Goal: Information Seeking & Learning: Check status

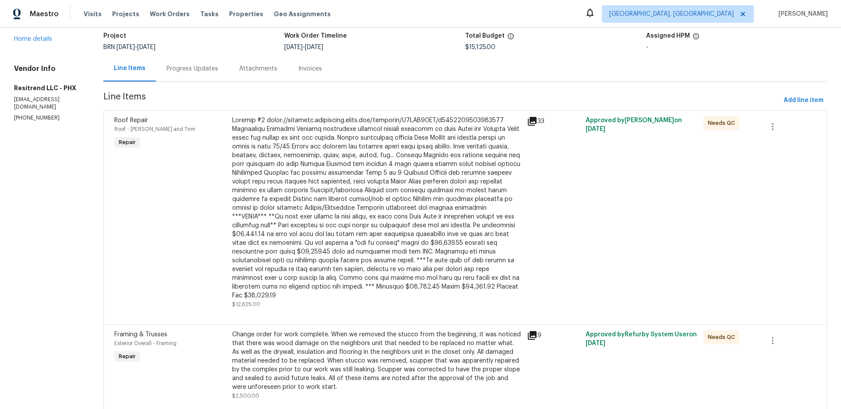
scroll to position [81, 0]
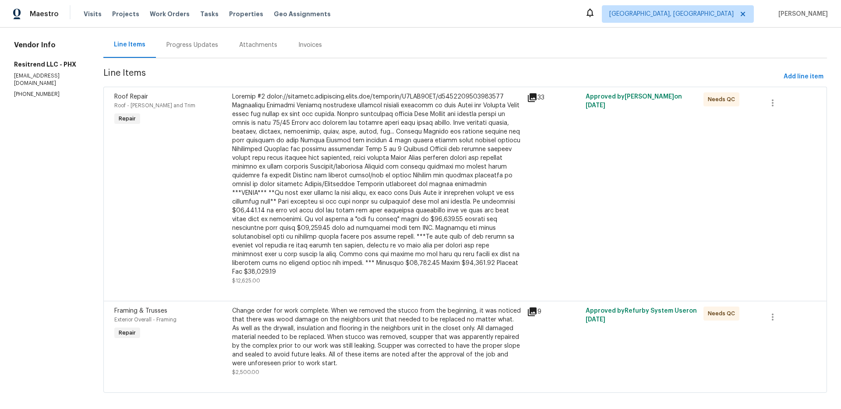
click at [532, 99] on icon at bounding box center [532, 97] width 11 height 11
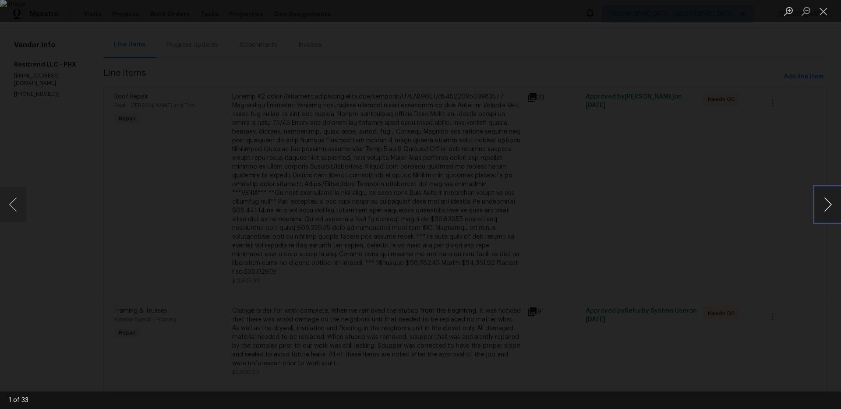
click at [822, 205] on button "Next image" at bounding box center [828, 204] width 26 height 35
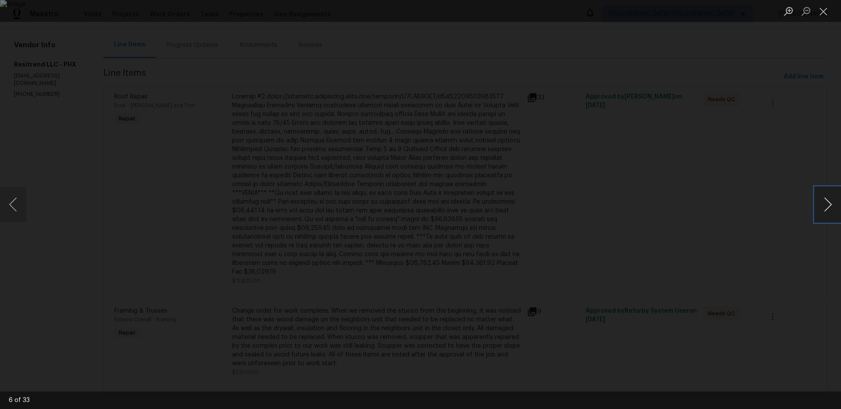
click at [822, 205] on button "Next image" at bounding box center [828, 204] width 26 height 35
click at [15, 209] on button "Previous image" at bounding box center [13, 204] width 26 height 35
click at [830, 210] on button "Next image" at bounding box center [828, 204] width 26 height 35
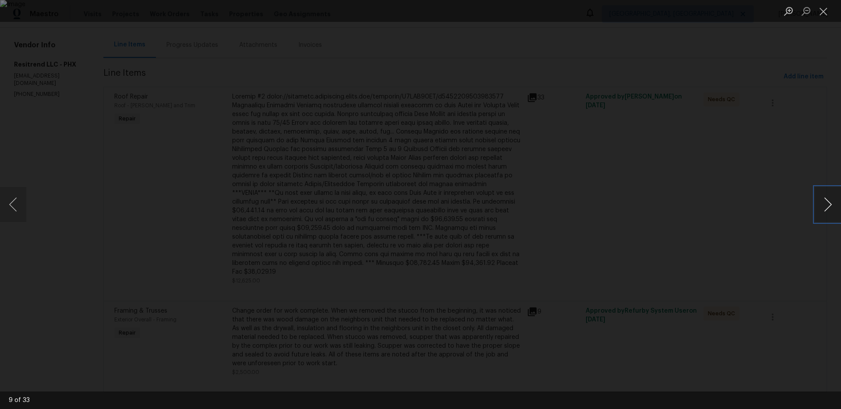
click at [830, 210] on button "Next image" at bounding box center [828, 204] width 26 height 35
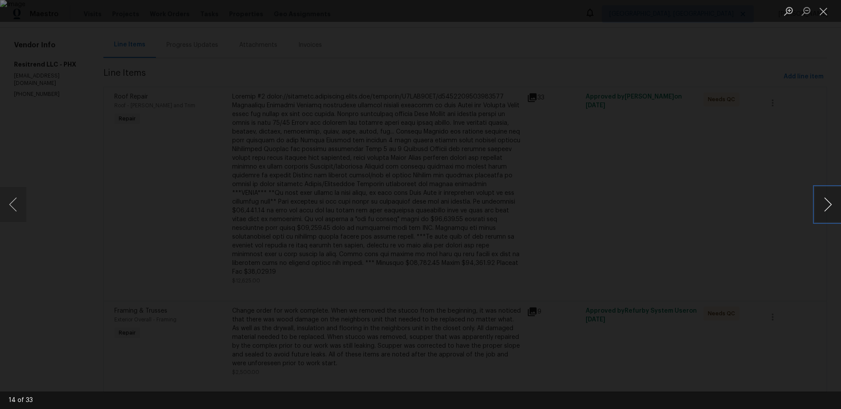
click at [830, 210] on button "Next image" at bounding box center [828, 204] width 26 height 35
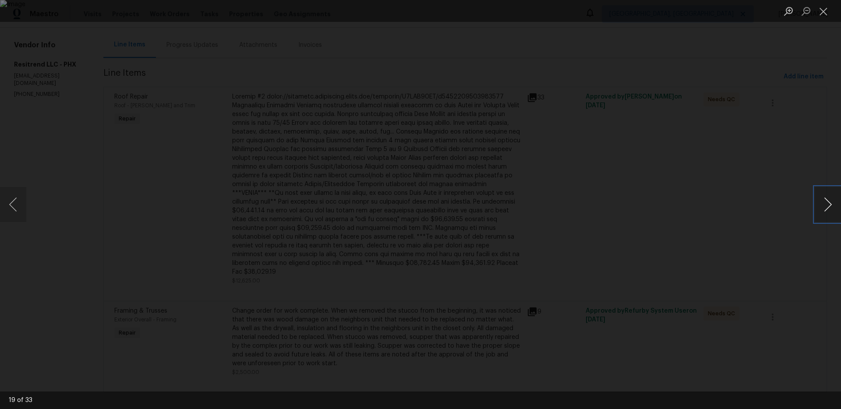
click at [830, 210] on button "Next image" at bounding box center [828, 204] width 26 height 35
click at [770, 221] on div "Lightbox" at bounding box center [420, 204] width 841 height 409
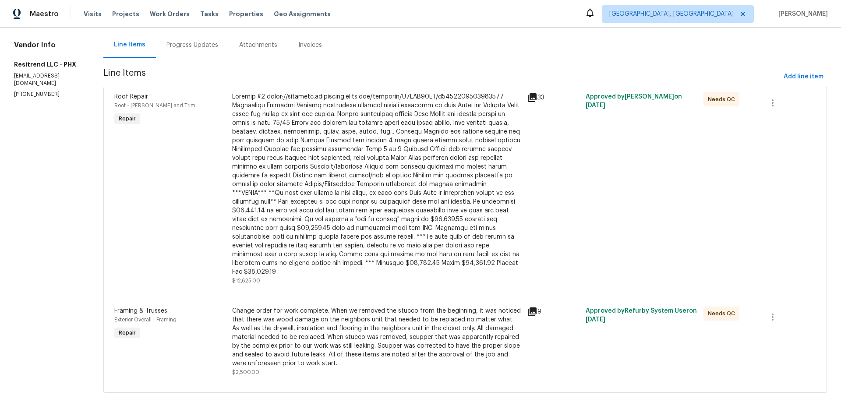
click at [535, 308] on icon at bounding box center [532, 312] width 9 height 9
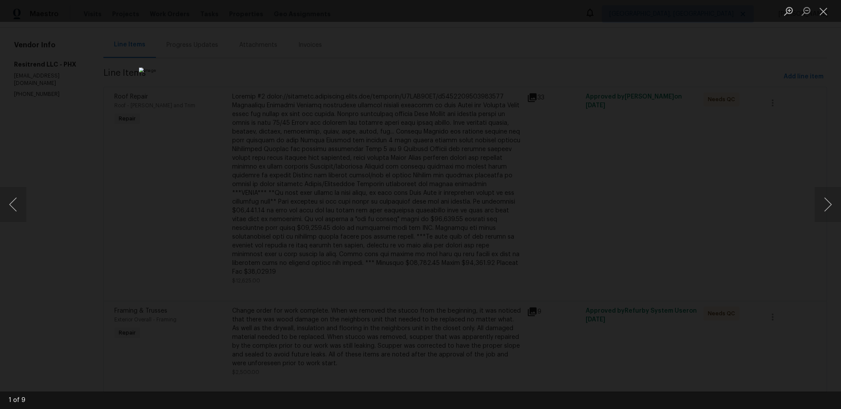
click at [428, 313] on img "Lightbox" at bounding box center [420, 204] width 563 height 274
click at [827, 207] on button "Next image" at bounding box center [828, 204] width 26 height 35
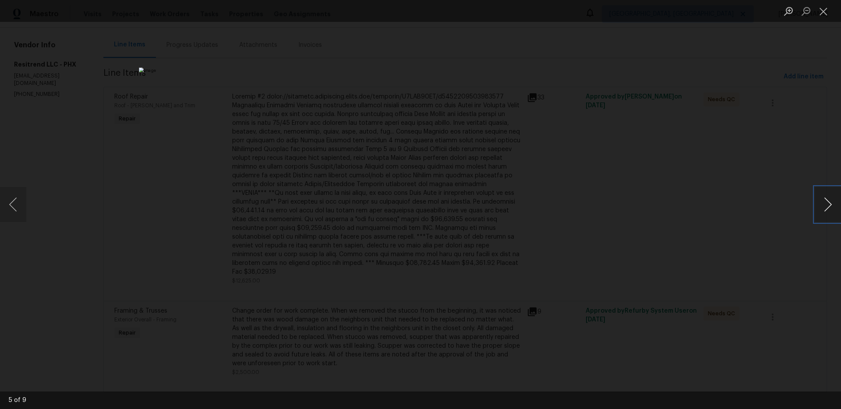
click at [827, 207] on button "Next image" at bounding box center [828, 204] width 26 height 35
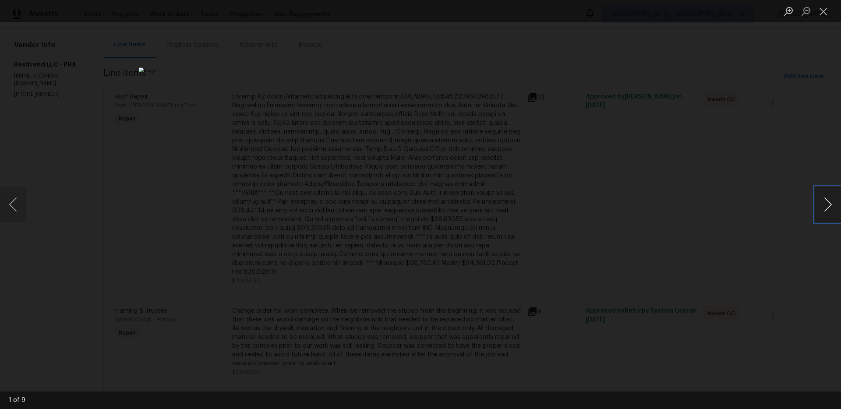
click at [827, 207] on button "Next image" at bounding box center [828, 204] width 26 height 35
click at [771, 208] on div "Lightbox" at bounding box center [420, 204] width 841 height 409
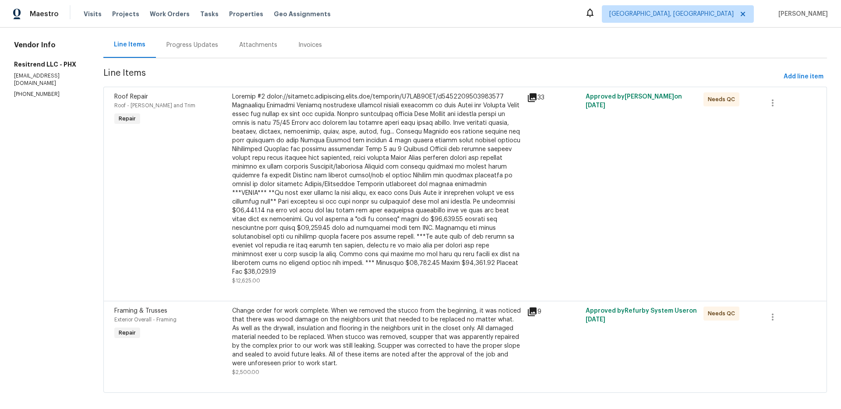
click at [461, 326] on div "Change order for work complete. When we removed the stucco from the beginning, …" at bounding box center [377, 337] width 290 height 61
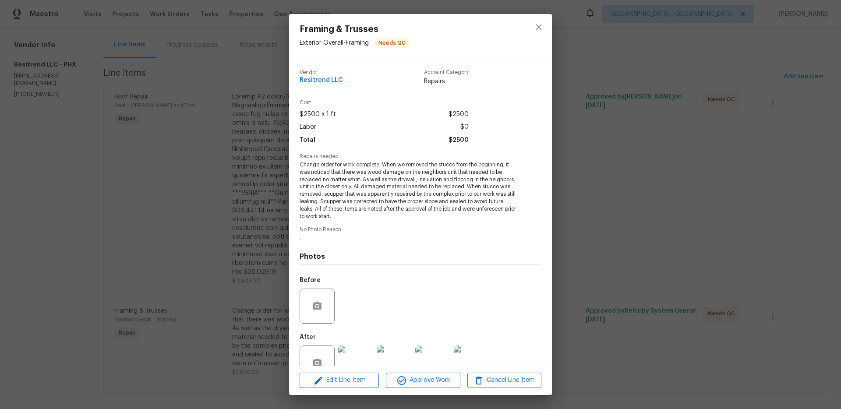
scroll to position [24, 0]
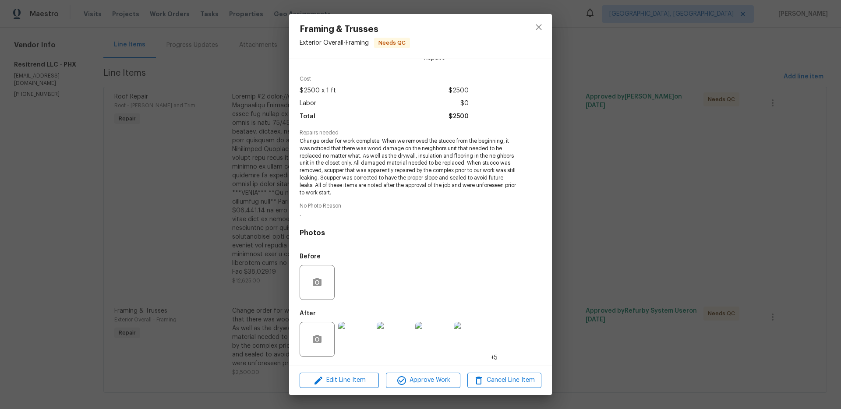
click at [349, 337] on img at bounding box center [355, 339] width 35 height 35
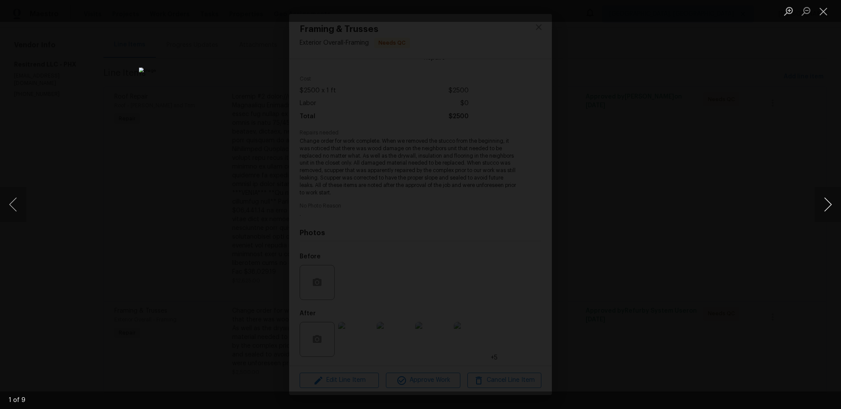
click at [826, 212] on button "Next image" at bounding box center [828, 204] width 26 height 35
click at [1, 201] on button "Previous image" at bounding box center [13, 204] width 26 height 35
click at [820, 203] on button "Next image" at bounding box center [828, 204] width 26 height 35
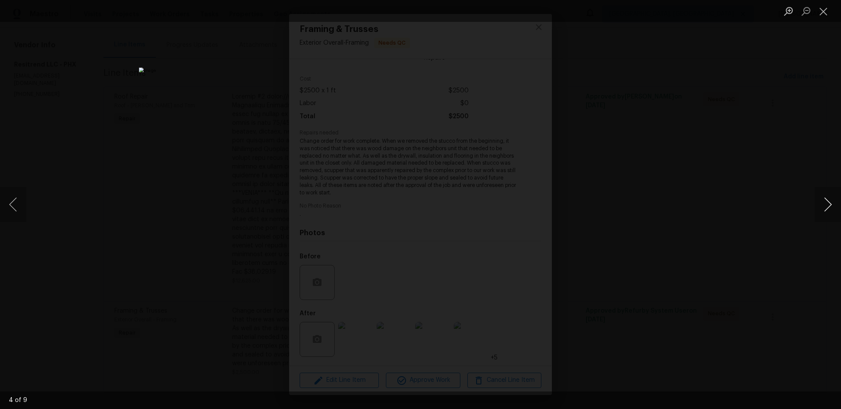
click at [820, 203] on button "Next image" at bounding box center [828, 204] width 26 height 35
click at [8, 203] on button "Previous image" at bounding box center [13, 204] width 26 height 35
click at [822, 209] on button "Next image" at bounding box center [828, 204] width 26 height 35
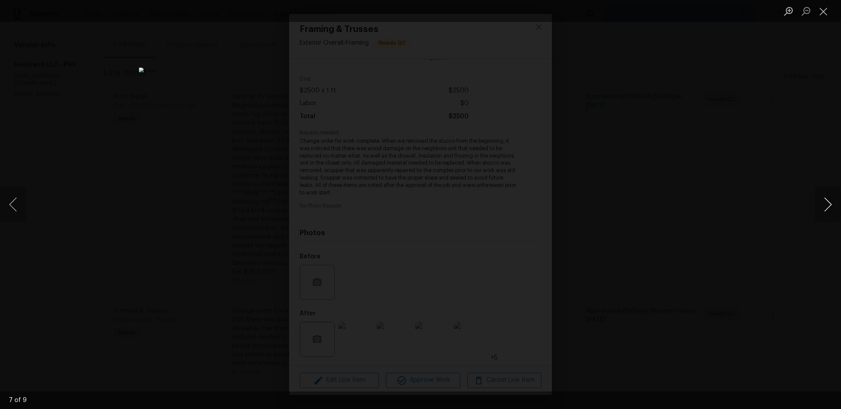
click at [822, 209] on button "Next image" at bounding box center [828, 204] width 26 height 35
click at [10, 200] on button "Previous image" at bounding box center [13, 204] width 26 height 35
click at [833, 209] on button "Next image" at bounding box center [828, 204] width 26 height 35
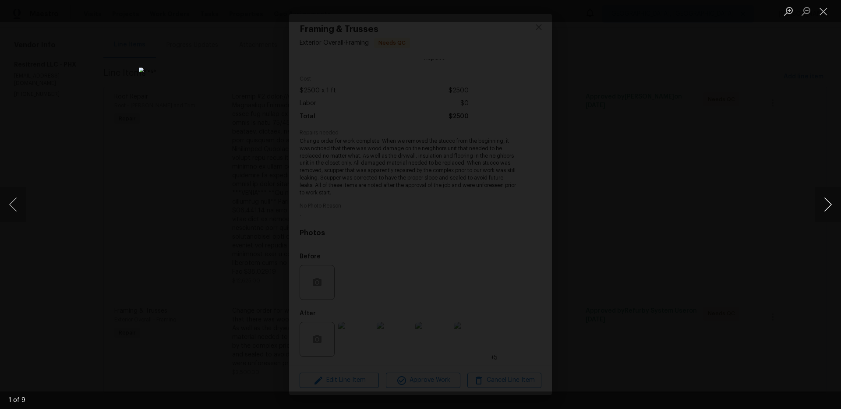
drag, startPoint x: 819, startPoint y: 212, endPoint x: 815, endPoint y: 211, distance: 4.5
click at [819, 212] on button "Next image" at bounding box center [828, 204] width 26 height 35
click at [579, 185] on div "Lightbox" at bounding box center [420, 204] width 841 height 409
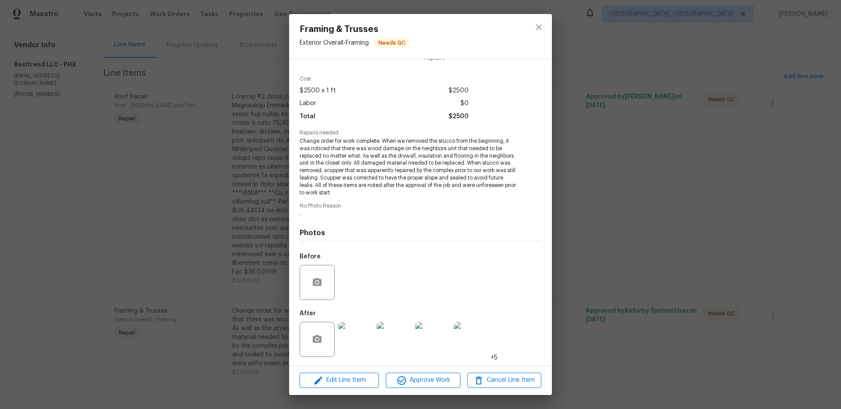
drag, startPoint x: 566, startPoint y: 128, endPoint x: 559, endPoint y: 127, distance: 7.5
click at [565, 128] on div "Framing & Trusses Exterior Overall - Framing Needs QC Vendor Resitrend LLC Acco…" at bounding box center [420, 204] width 841 height 409
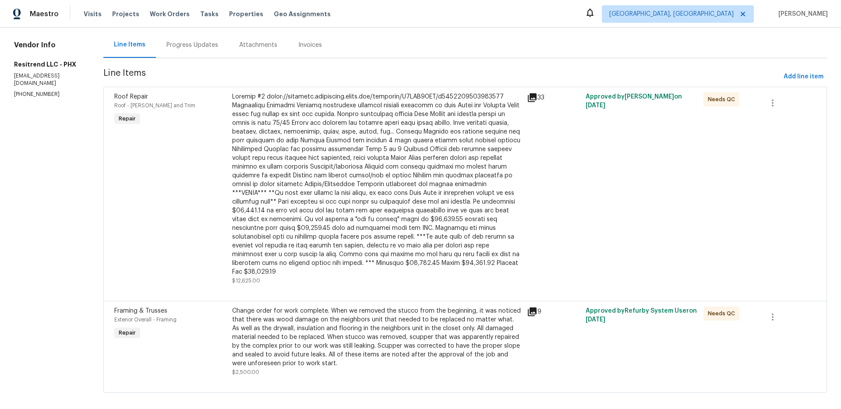
click at [256, 116] on div at bounding box center [377, 184] width 290 height 184
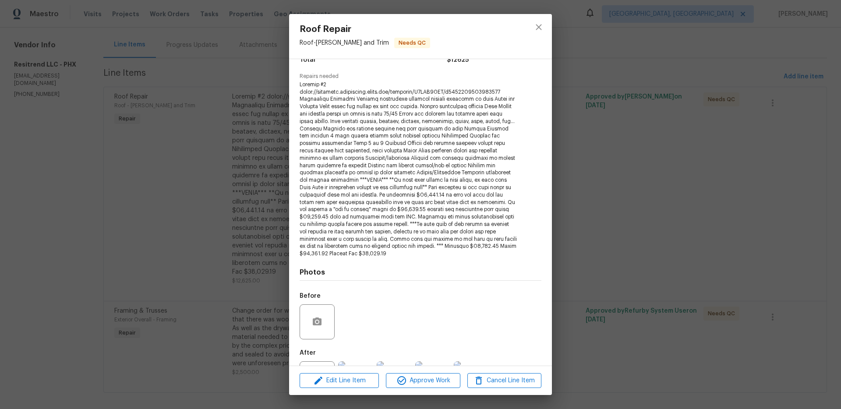
scroll to position [120, 0]
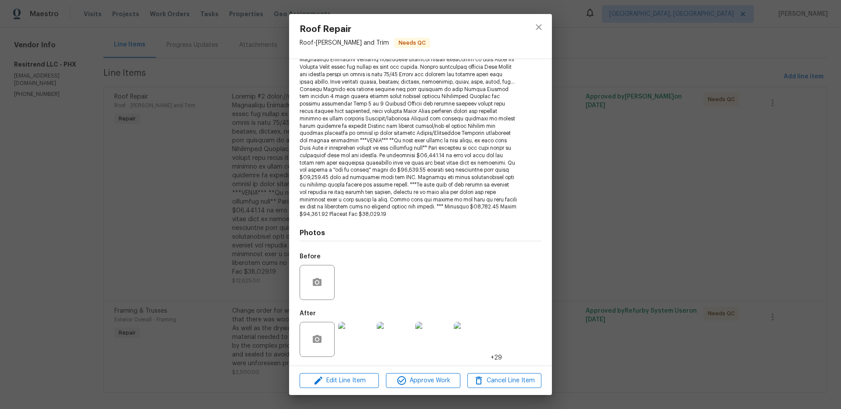
click at [353, 337] on img at bounding box center [355, 339] width 35 height 35
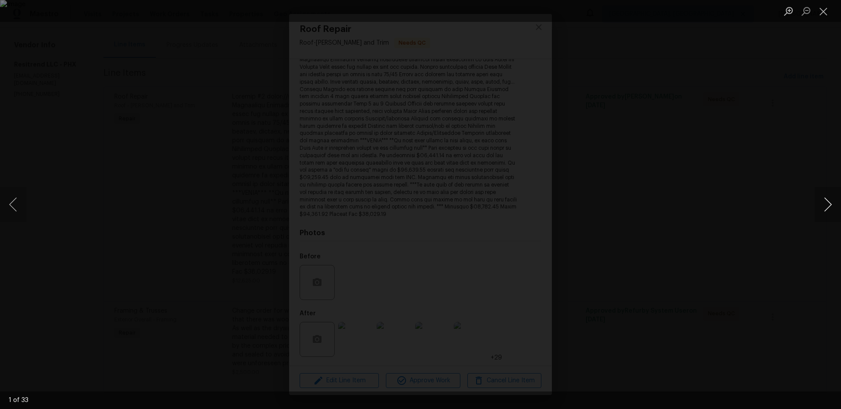
click at [831, 204] on button "Next image" at bounding box center [828, 204] width 26 height 35
click at [830, 205] on button "Next image" at bounding box center [828, 204] width 26 height 35
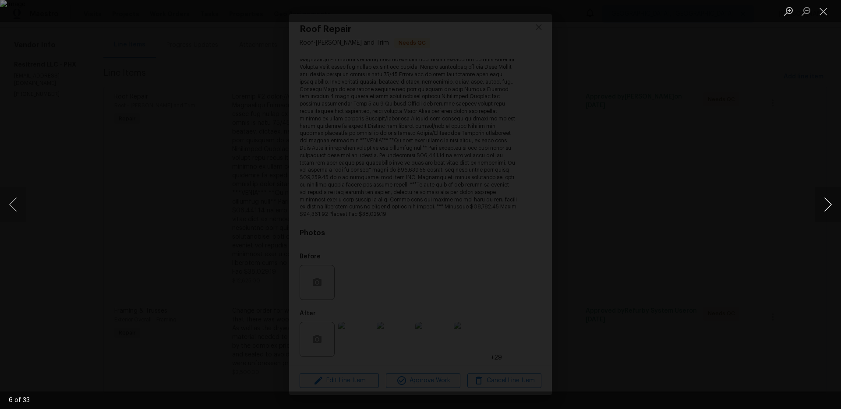
click at [830, 205] on button "Next image" at bounding box center [828, 204] width 26 height 35
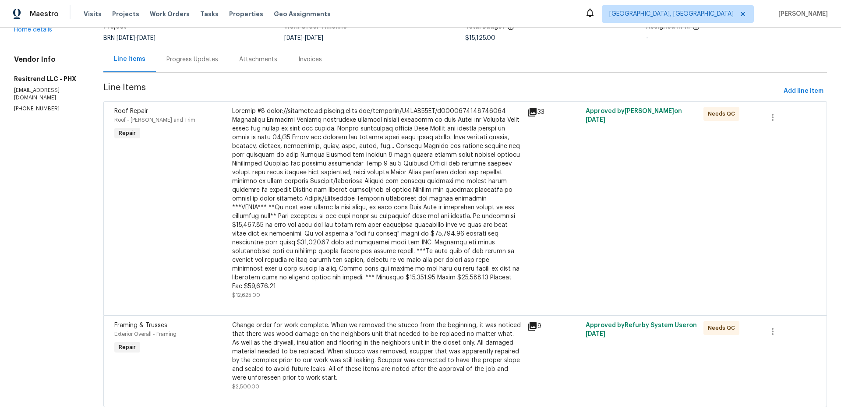
scroll to position [81, 0]
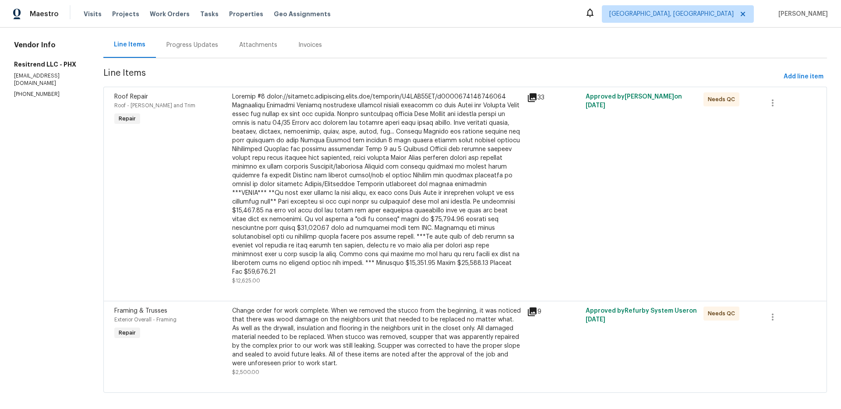
click at [446, 325] on div "Change order for work complete. When we removed the stucco from the beginning, …" at bounding box center [377, 337] width 290 height 61
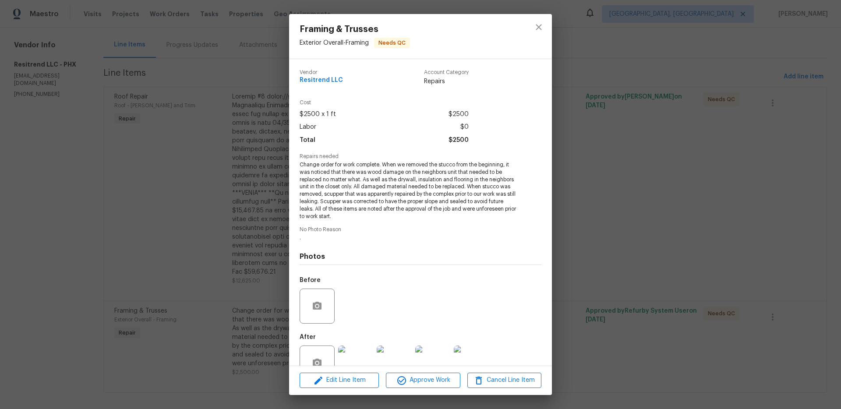
drag, startPoint x: 376, startPoint y: 213, endPoint x: 368, endPoint y: 213, distance: 8.8
click at [368, 213] on span "Change order for work complete. When we removed the stucco from the beginning, …" at bounding box center [409, 190] width 218 height 59
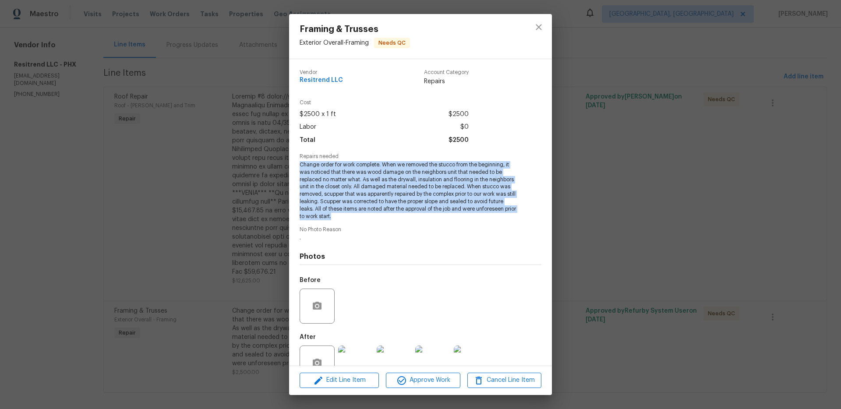
drag, startPoint x: 354, startPoint y: 218, endPoint x: 294, endPoint y: 164, distance: 81.3
click at [294, 164] on div "Vendor Resitrend LLC Account Category Repairs Cost $2500 x 1 ft $2500 Labor $0 …" at bounding box center [420, 212] width 263 height 307
copy span "Change order for work complete. When we removed the stucco from the beginning, …"
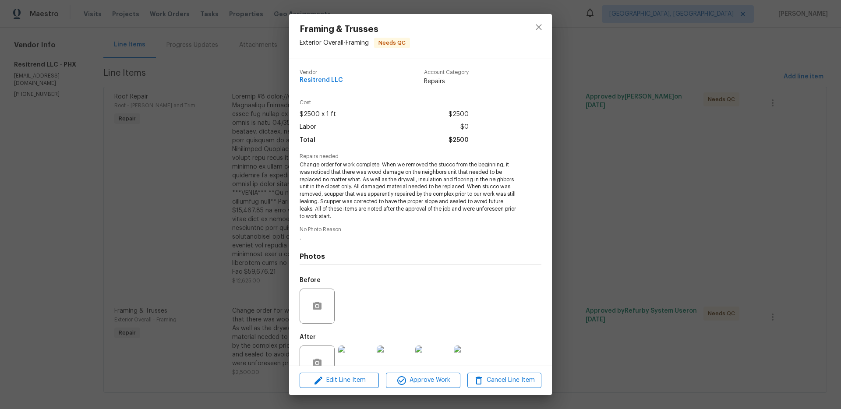
click at [228, 127] on div "Framing & Trusses Exterior Overall - Framing Needs QC Vendor Resitrend LLC Acco…" at bounding box center [420, 204] width 841 height 409
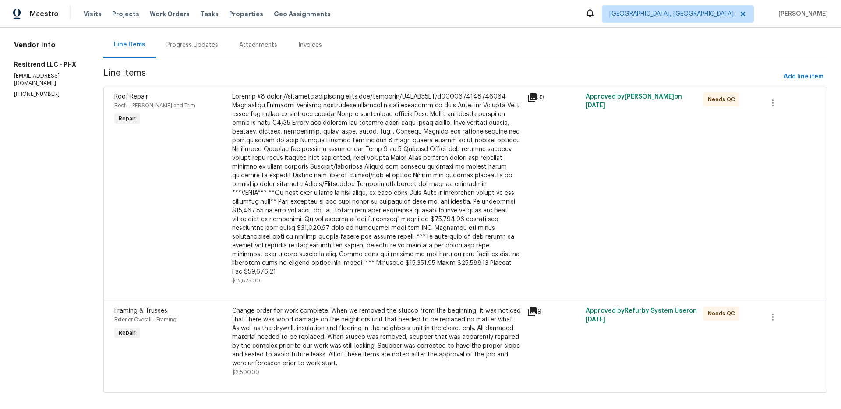
click at [538, 99] on div "33" at bounding box center [553, 97] width 53 height 11
drag, startPoint x: 537, startPoint y: 99, endPoint x: 530, endPoint y: 99, distance: 7.5
click at [537, 99] on div "33" at bounding box center [553, 97] width 53 height 11
click at [530, 98] on icon at bounding box center [532, 97] width 11 height 11
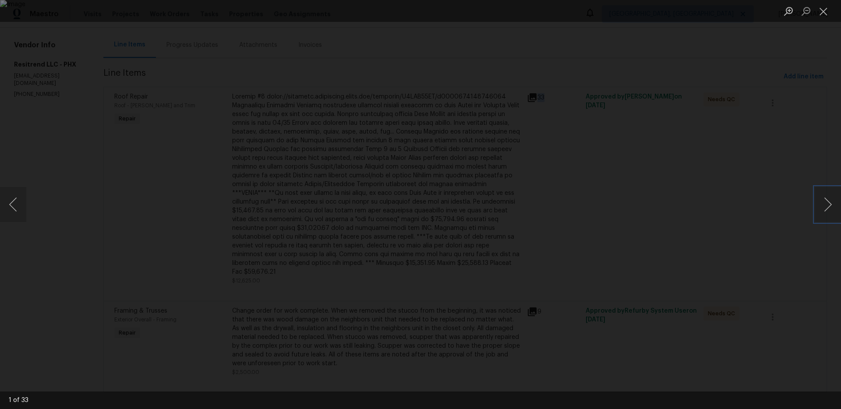
drag, startPoint x: 821, startPoint y: 207, endPoint x: 805, endPoint y: 204, distance: 15.6
click at [821, 207] on button "Next image" at bounding box center [828, 204] width 26 height 35
drag, startPoint x: 715, startPoint y: 220, endPoint x: 647, endPoint y: 220, distance: 68.4
click at [715, 220] on div "Lightbox" at bounding box center [420, 204] width 841 height 409
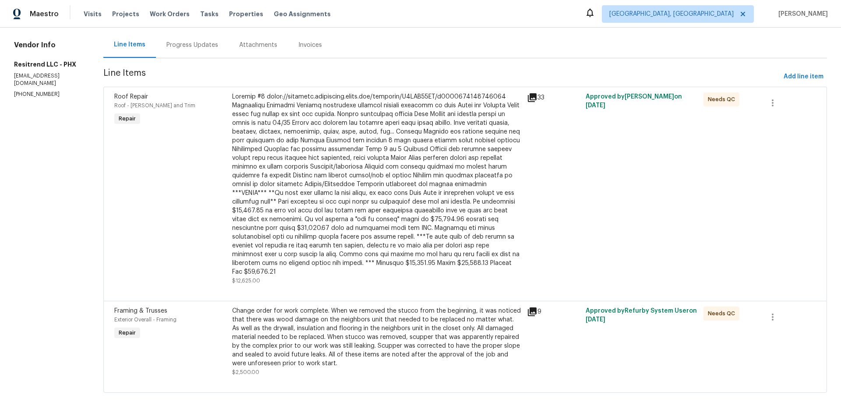
click at [400, 209] on div at bounding box center [377, 184] width 290 height 184
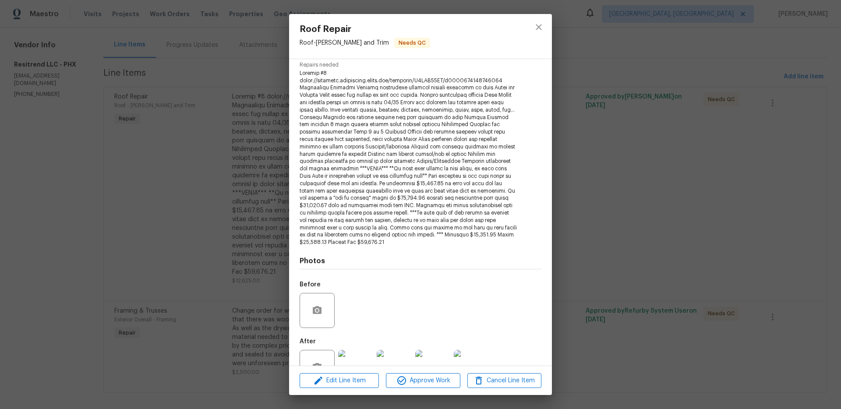
scroll to position [120, 0]
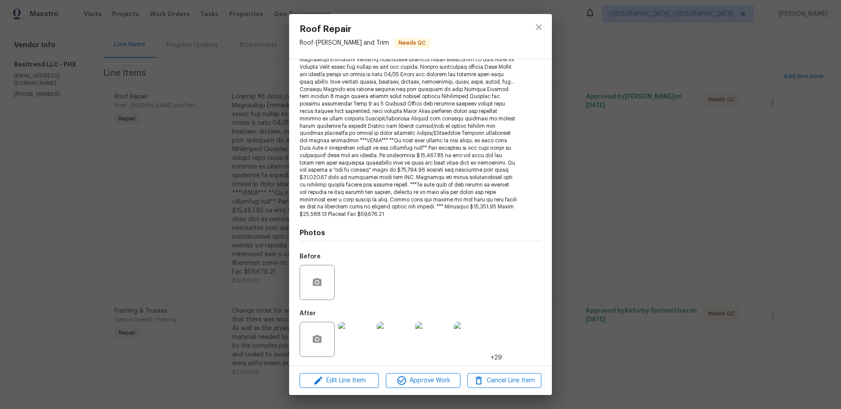
click at [361, 348] on img at bounding box center [355, 339] width 35 height 35
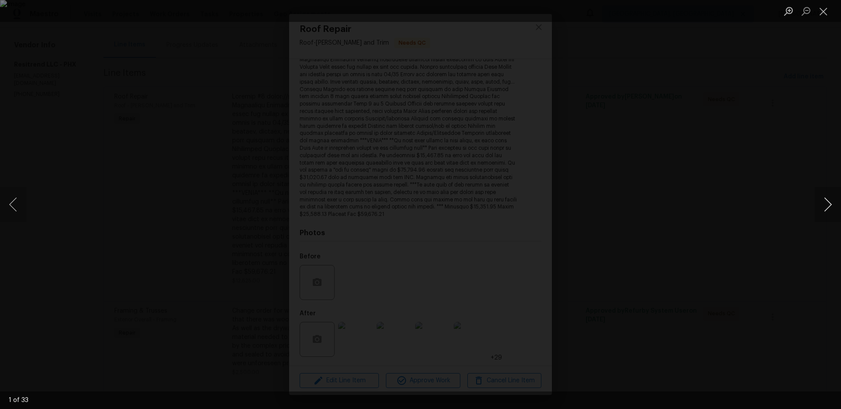
click at [821, 207] on button "Next image" at bounding box center [828, 204] width 26 height 35
click at [835, 209] on button "Next image" at bounding box center [828, 204] width 26 height 35
drag, startPoint x: 825, startPoint y: 200, endPoint x: 799, endPoint y: 201, distance: 25.9
click at [825, 200] on button "Next image" at bounding box center [828, 204] width 26 height 35
click at [13, 207] on button "Previous image" at bounding box center [13, 204] width 26 height 35
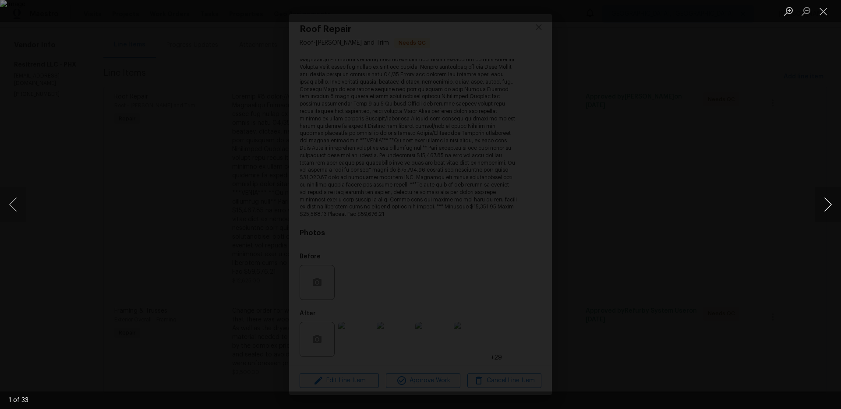
click at [827, 202] on button "Next image" at bounding box center [828, 204] width 26 height 35
click at [836, 204] on button "Next image" at bounding box center [828, 204] width 26 height 35
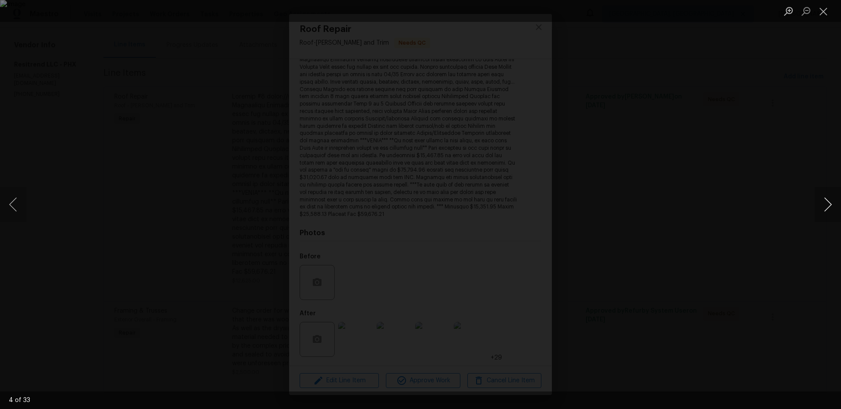
click at [836, 204] on button "Next image" at bounding box center [828, 204] width 26 height 35
click at [830, 210] on button "Next image" at bounding box center [828, 204] width 26 height 35
click at [826, 205] on button "Next image" at bounding box center [828, 204] width 26 height 35
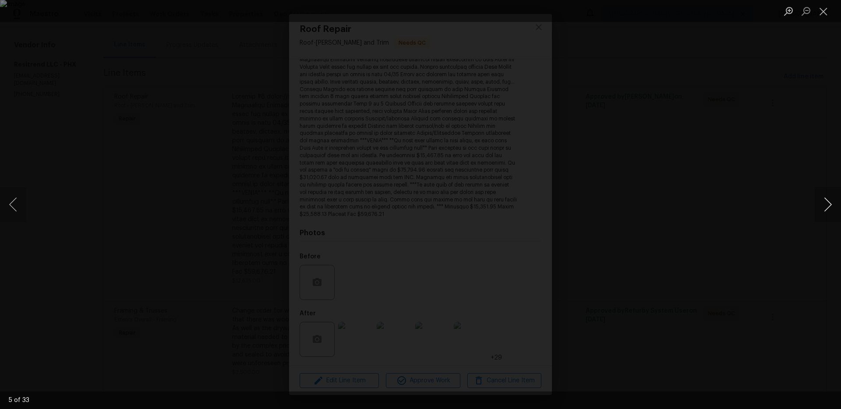
click at [826, 205] on button "Next image" at bounding box center [828, 204] width 26 height 35
click at [818, 211] on button "Next image" at bounding box center [828, 204] width 26 height 35
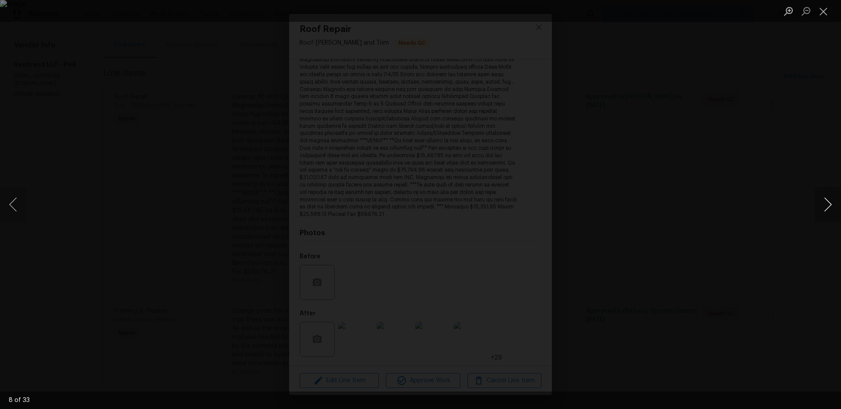
click at [829, 197] on button "Next image" at bounding box center [828, 204] width 26 height 35
click at [830, 208] on button "Next image" at bounding box center [828, 204] width 26 height 35
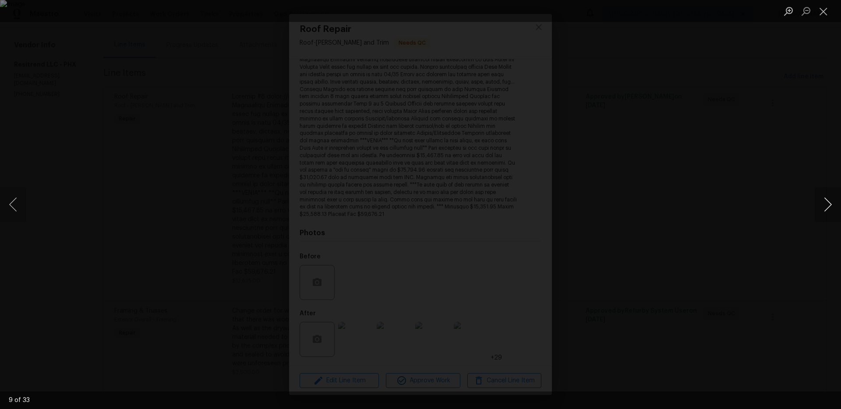
click at [830, 208] on button "Next image" at bounding box center [828, 204] width 26 height 35
click at [822, 198] on button "Next image" at bounding box center [828, 204] width 26 height 35
click at [825, 203] on button "Next image" at bounding box center [828, 204] width 26 height 35
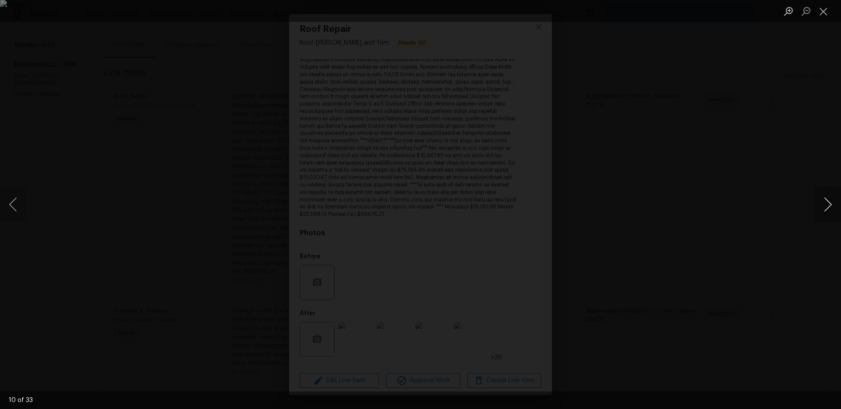
click at [824, 203] on button "Next image" at bounding box center [828, 204] width 26 height 35
click at [835, 212] on button "Next image" at bounding box center [828, 204] width 26 height 35
click at [833, 211] on button "Next image" at bounding box center [828, 204] width 26 height 35
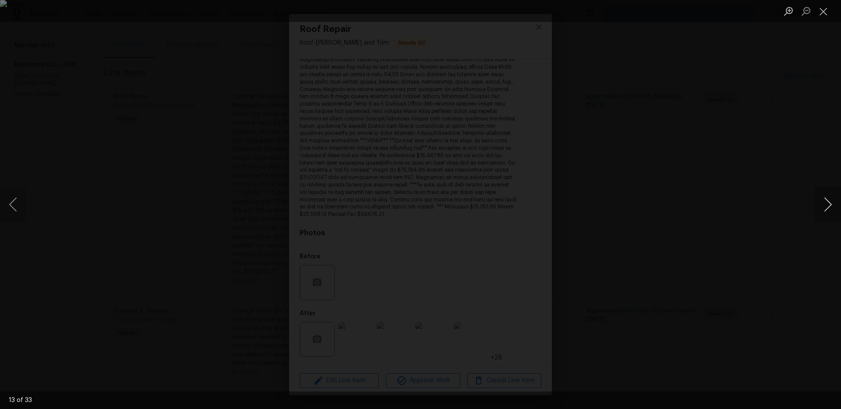
click at [832, 205] on button "Next image" at bounding box center [828, 204] width 26 height 35
click at [831, 205] on button "Next image" at bounding box center [828, 204] width 26 height 35
click at [11, 203] on button "Previous image" at bounding box center [13, 204] width 26 height 35
click at [828, 209] on button "Next image" at bounding box center [828, 204] width 26 height 35
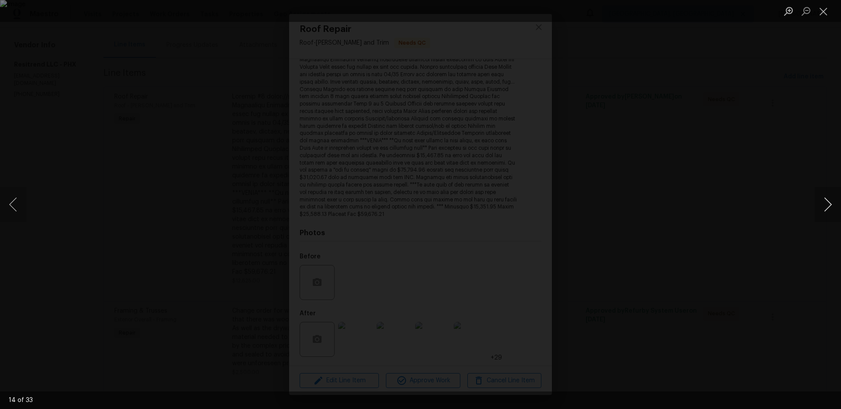
click at [828, 209] on button "Next image" at bounding box center [828, 204] width 26 height 35
click at [666, 117] on div "Lightbox" at bounding box center [420, 204] width 841 height 409
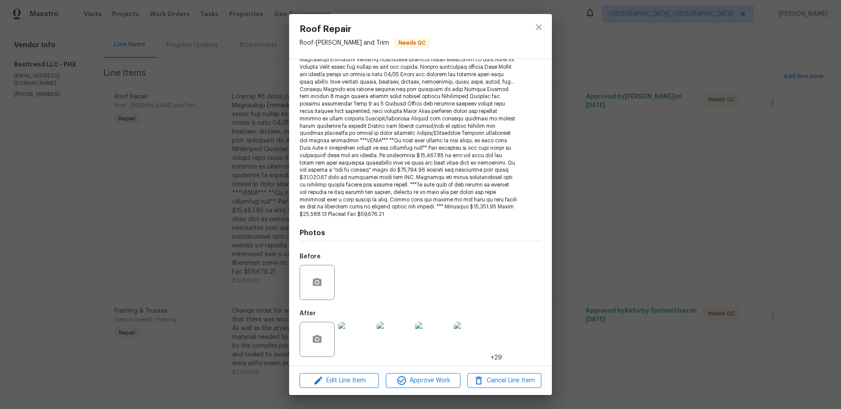
click at [666, 117] on div "Roof Repair Roof - Eaves and Trim Needs QC Vendor Resitrend LLC Account Categor…" at bounding box center [420, 204] width 841 height 409
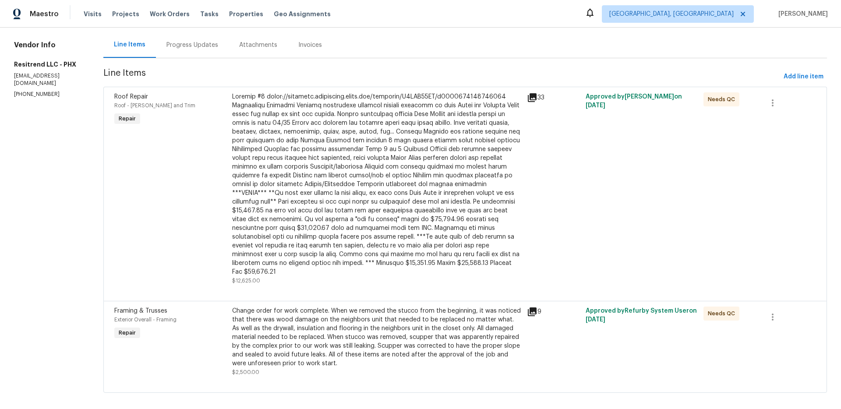
click at [446, 320] on div "Change order for work complete. When we removed the stucco from the beginning, …" at bounding box center [377, 337] width 290 height 61
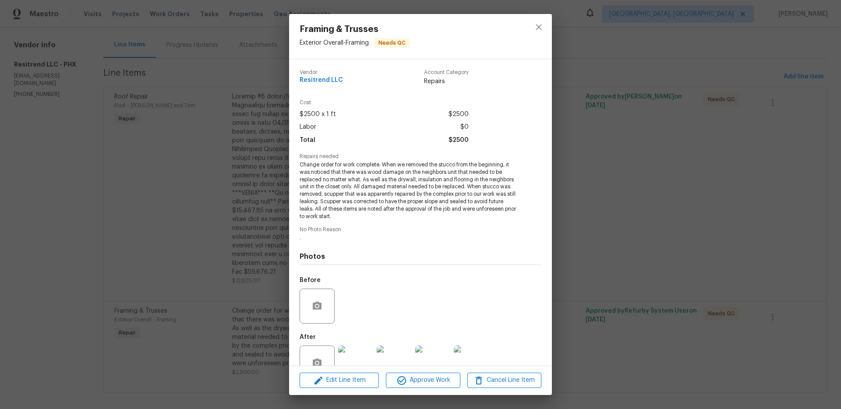
scroll to position [24, 0]
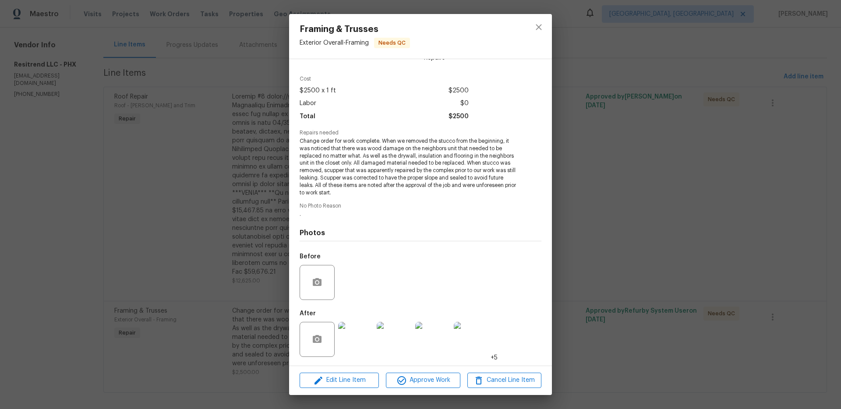
click at [350, 347] on img at bounding box center [355, 339] width 35 height 35
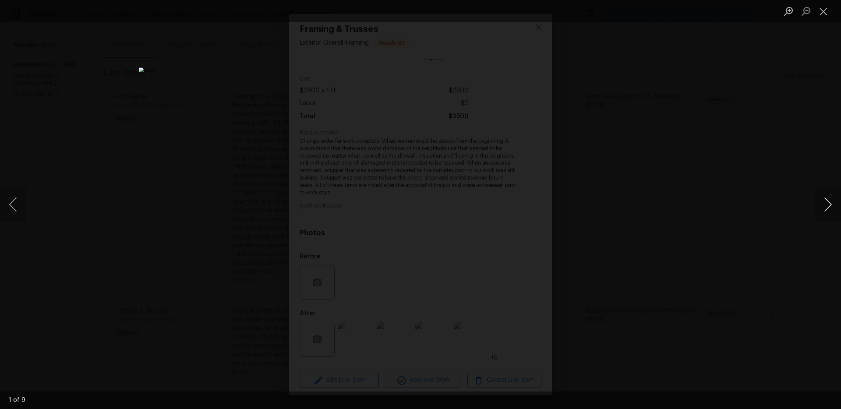
click at [826, 204] on button "Next image" at bounding box center [828, 204] width 26 height 35
click at [827, 205] on button "Next image" at bounding box center [828, 204] width 26 height 35
drag, startPoint x: 804, startPoint y: 207, endPoint x: 824, endPoint y: 208, distance: 20.6
click at [804, 207] on div "Lightbox" at bounding box center [420, 204] width 841 height 409
click at [824, 208] on button "Next image" at bounding box center [828, 204] width 26 height 35
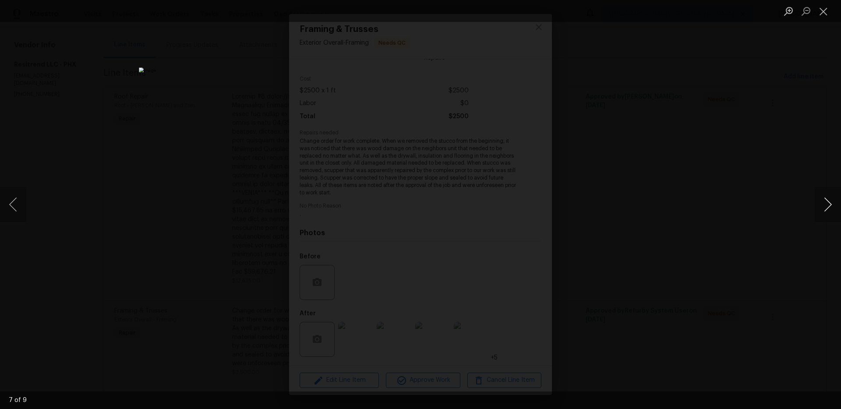
click at [822, 203] on button "Next image" at bounding box center [828, 204] width 26 height 35
click at [833, 205] on button "Next image" at bounding box center [828, 204] width 26 height 35
click at [829, 201] on button "Next image" at bounding box center [828, 204] width 26 height 35
click at [826, 204] on button "Next image" at bounding box center [828, 204] width 26 height 35
click at [823, 205] on button "Next image" at bounding box center [828, 204] width 26 height 35
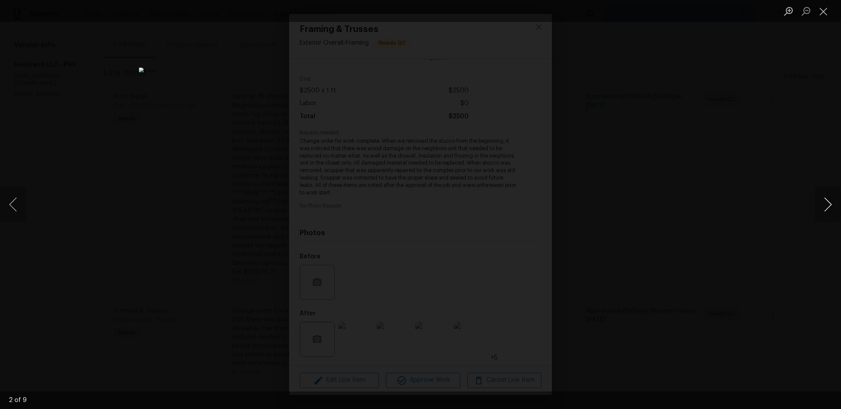
click at [833, 216] on button "Next image" at bounding box center [828, 204] width 26 height 35
click at [214, 61] on div "Lightbox" at bounding box center [420, 204] width 841 height 409
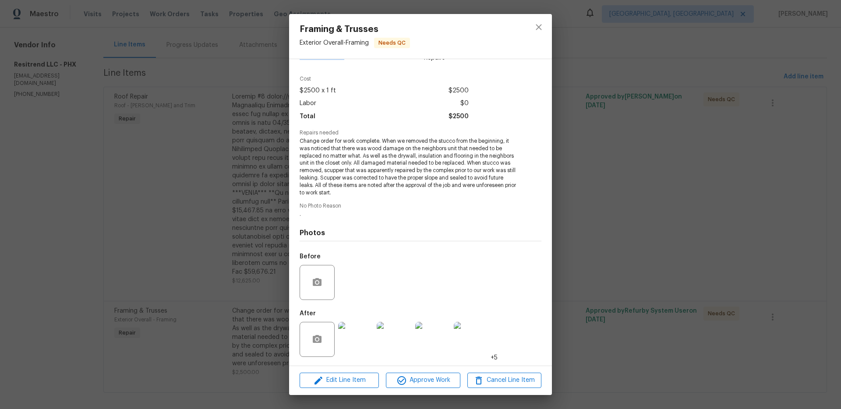
click at [214, 61] on div "Framing & Trusses Exterior Overall - Framing Needs QC Vendor Resitrend LLC Acco…" at bounding box center [420, 204] width 841 height 409
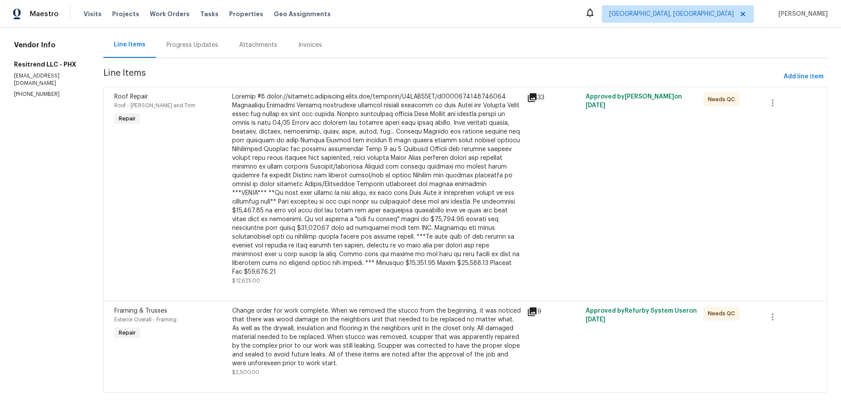
click at [257, 50] on div "Attachments" at bounding box center [258, 45] width 59 height 26
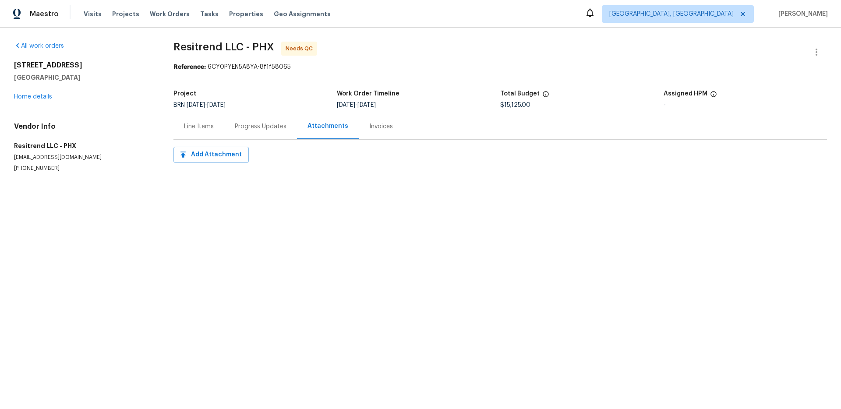
click at [386, 140] on section "Resitrend LLC - PHX Needs QC Reference: 6CY0PYEN5A8YA-8f1f58065 Project BRN 7/1…" at bounding box center [501, 118] width 654 height 152
click at [383, 133] on div "Invoices" at bounding box center [381, 126] width 45 height 26
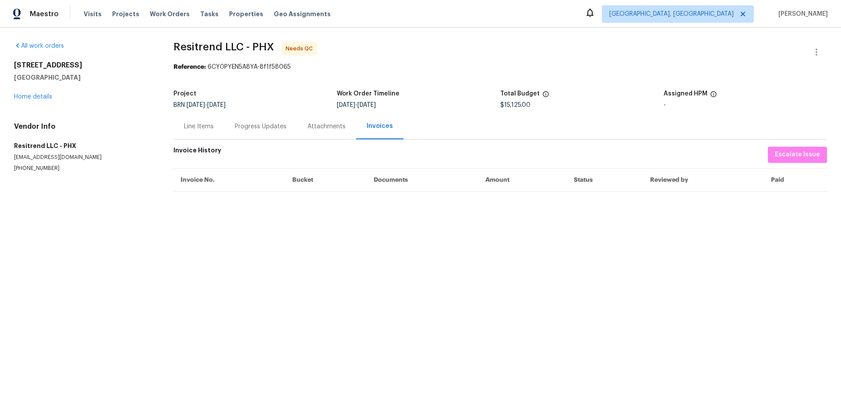
click at [237, 129] on div "Progress Updates" at bounding box center [261, 126] width 52 height 9
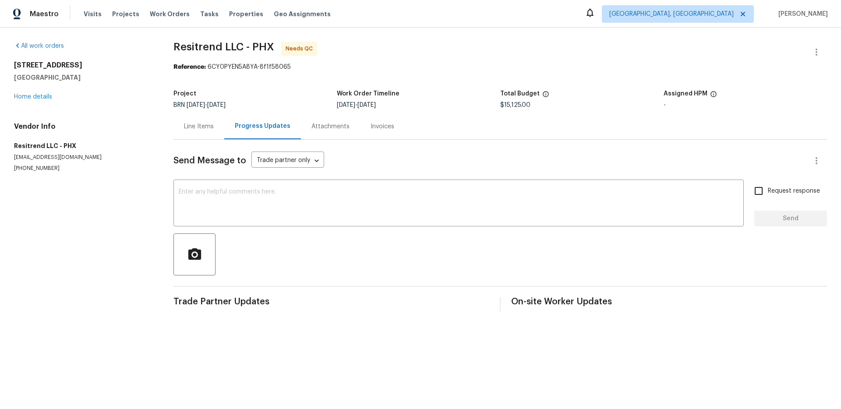
click at [372, 125] on div "Invoices" at bounding box center [383, 126] width 24 height 9
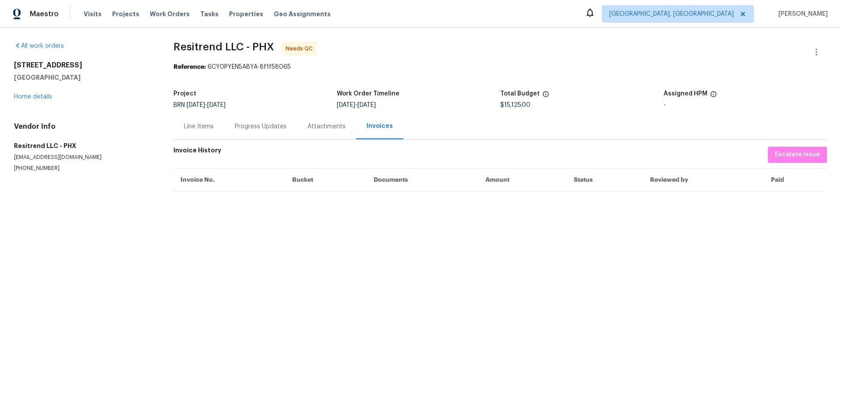
click at [421, 182] on th "Documents" at bounding box center [423, 179] width 112 height 23
click at [189, 132] on div "Line Items" at bounding box center [199, 126] width 51 height 26
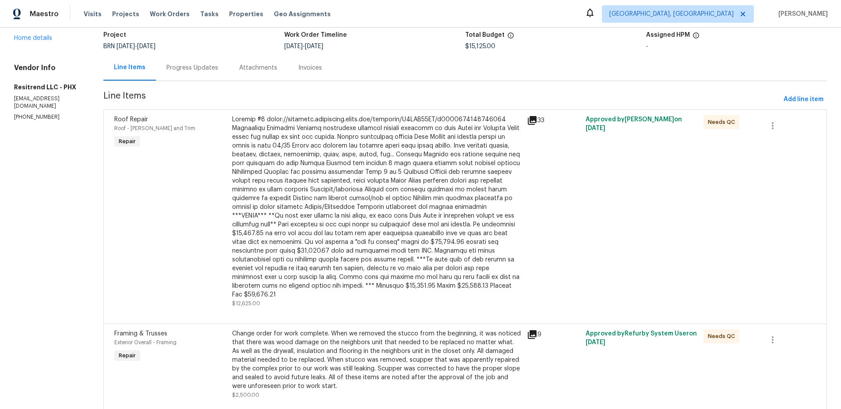
scroll to position [81, 0]
